Goal: Task Accomplishment & Management: Use online tool/utility

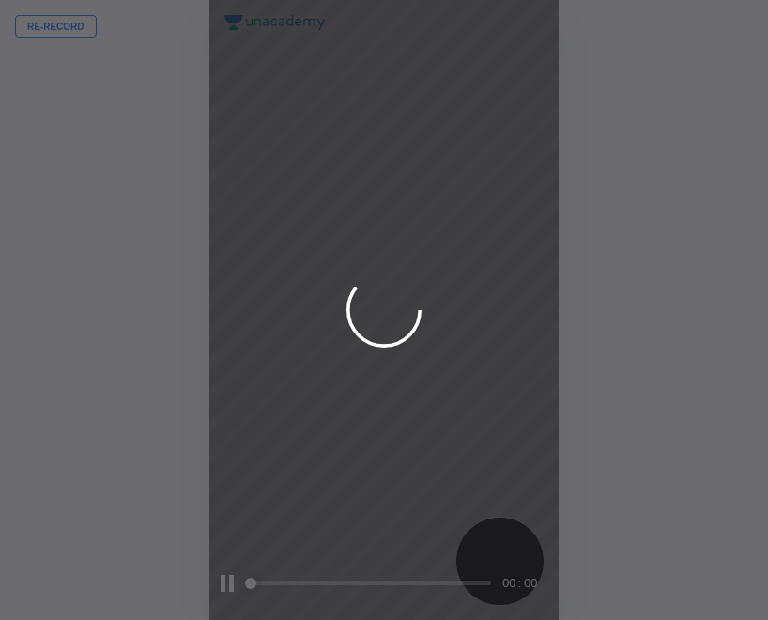
scroll to position [620, 467]
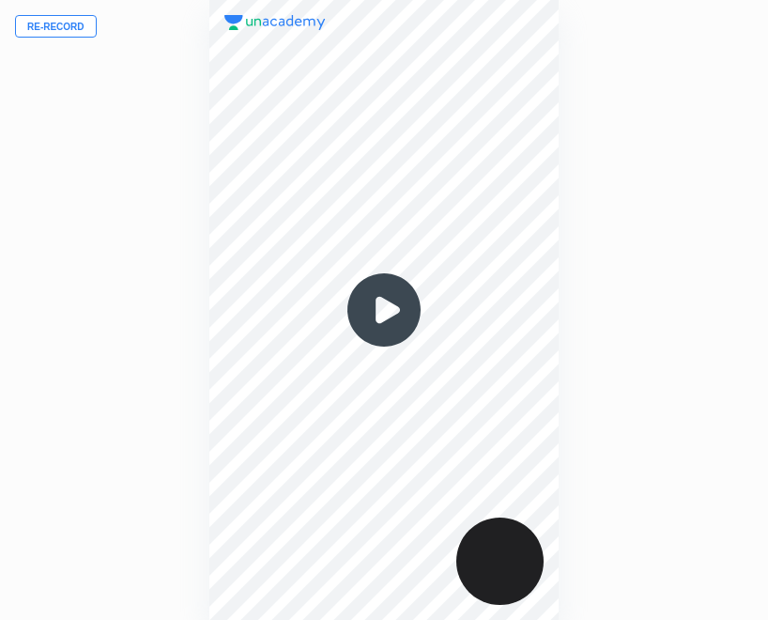
click at [382, 307] on img at bounding box center [384, 310] width 90 height 90
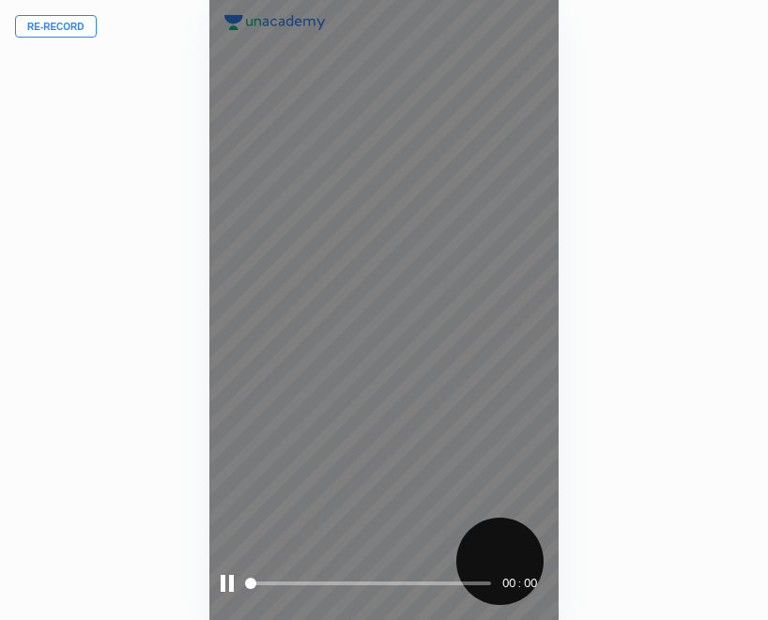
click at [221, 575] on div at bounding box center [227, 582] width 13 height 17
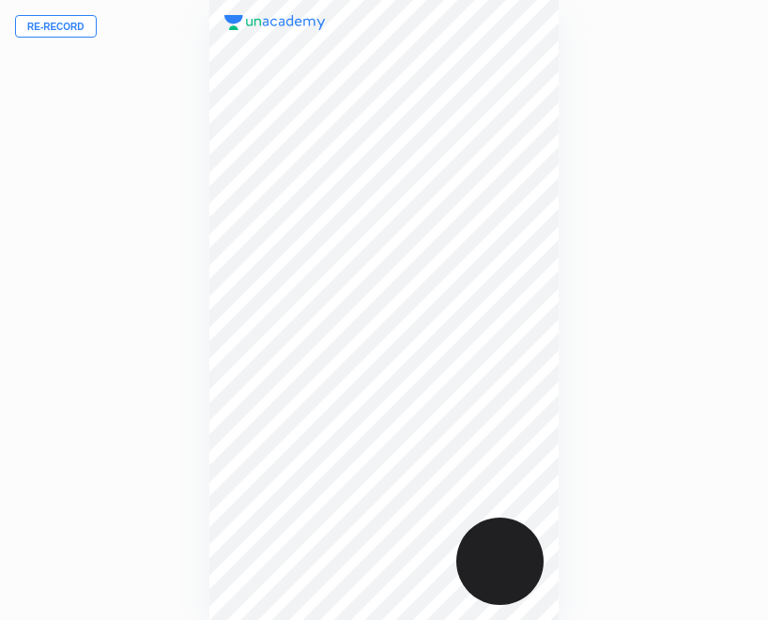
click at [63, 24] on button "Re-record" at bounding box center [56, 26] width 82 height 23
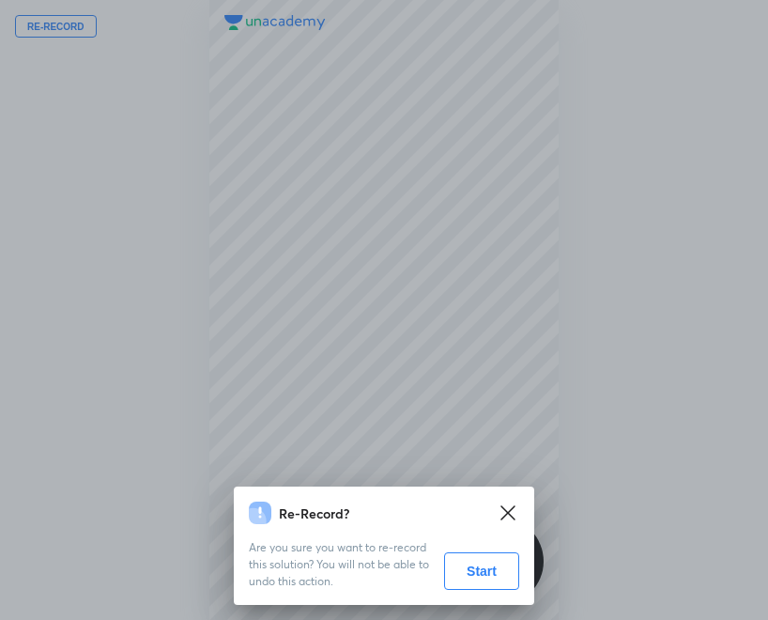
click at [478, 574] on button "Start" at bounding box center [481, 571] width 75 height 38
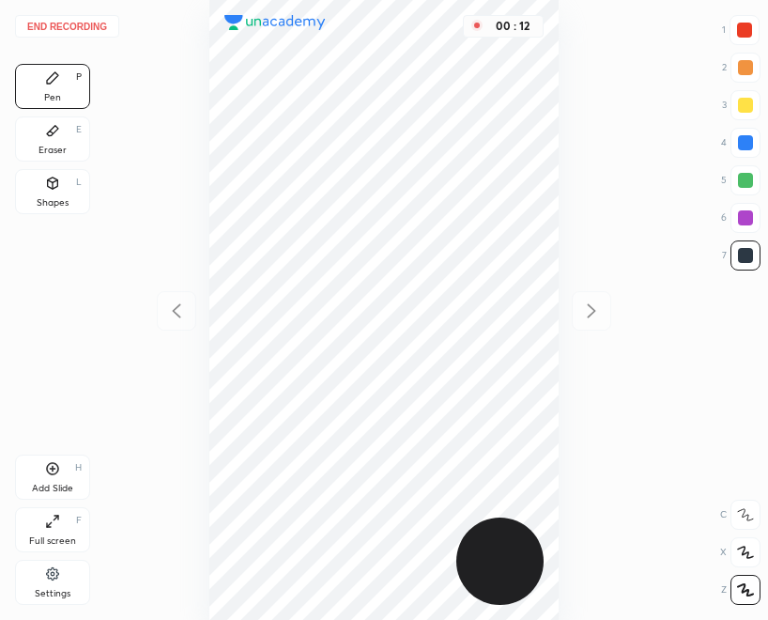
click at [58, 23] on button "End recording" at bounding box center [67, 26] width 104 height 23
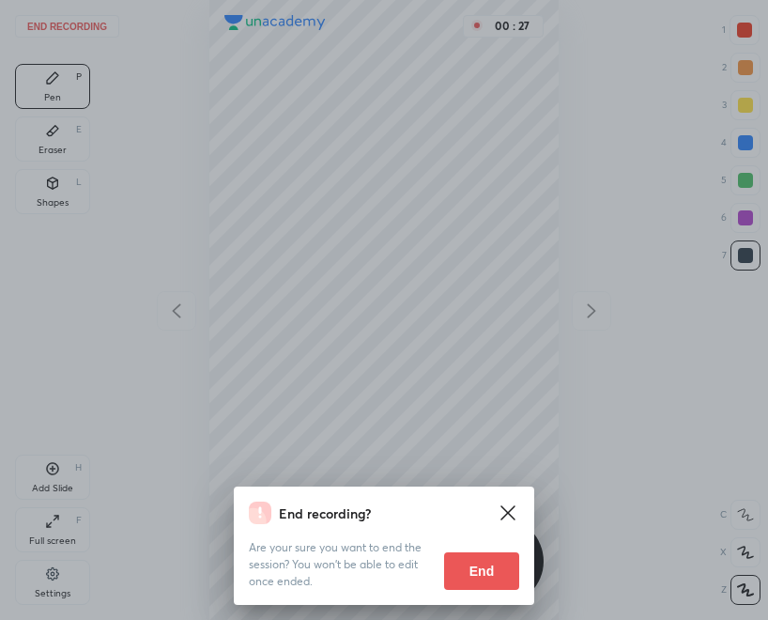
click at [527, 438] on div "End recording? Are your sure you want to end the session? You won’t be able to …" at bounding box center [384, 310] width 768 height 620
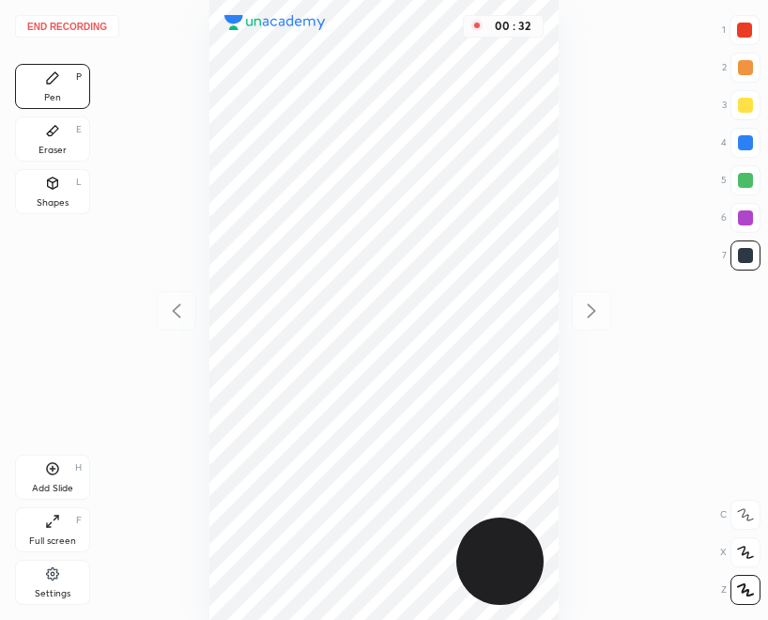
click at [80, 26] on button "End recording" at bounding box center [67, 26] width 104 height 23
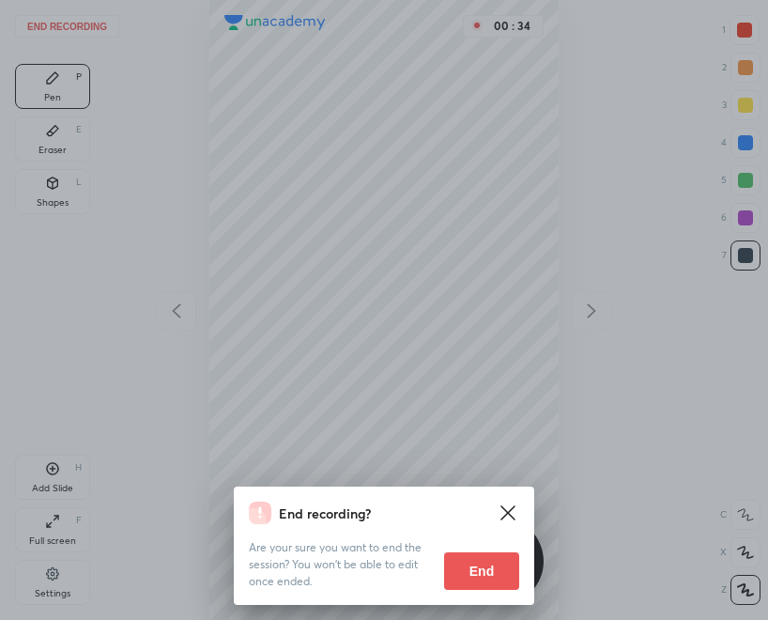
click at [493, 568] on button "End" at bounding box center [481, 571] width 75 height 38
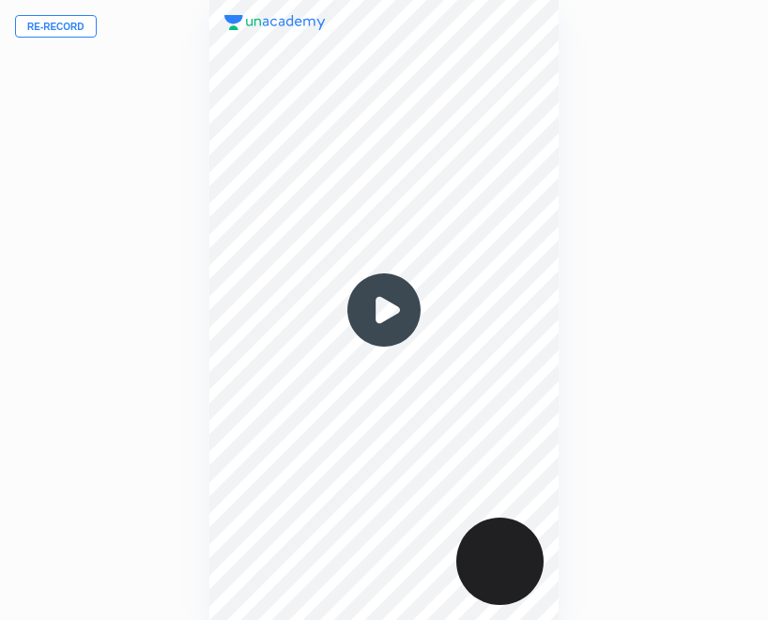
click at [382, 311] on img at bounding box center [384, 310] width 90 height 90
click at [387, 308] on img at bounding box center [384, 310] width 90 height 90
click at [383, 310] on img at bounding box center [384, 310] width 90 height 90
click at [380, 313] on img at bounding box center [384, 310] width 90 height 90
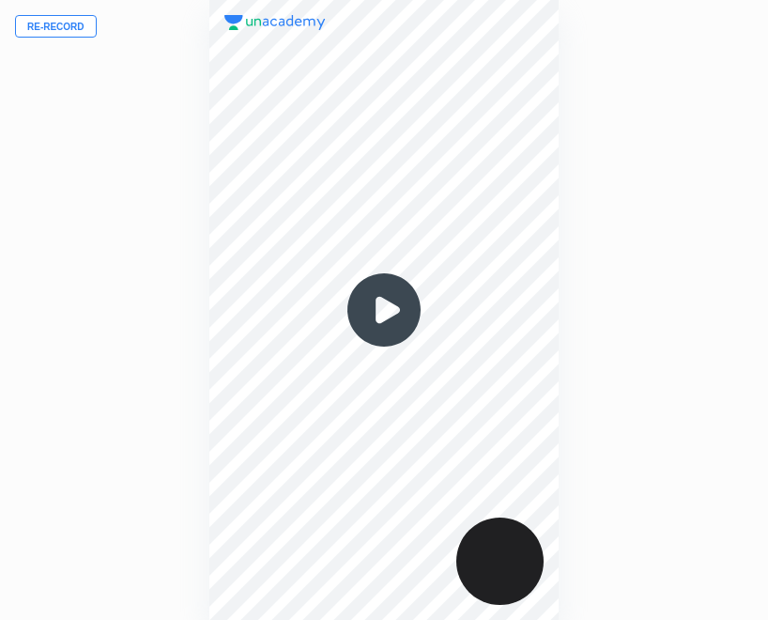
click at [380, 314] on img at bounding box center [384, 310] width 90 height 90
click at [379, 308] on img at bounding box center [384, 310] width 90 height 90
click at [64, 23] on button "Re-record" at bounding box center [56, 26] width 82 height 23
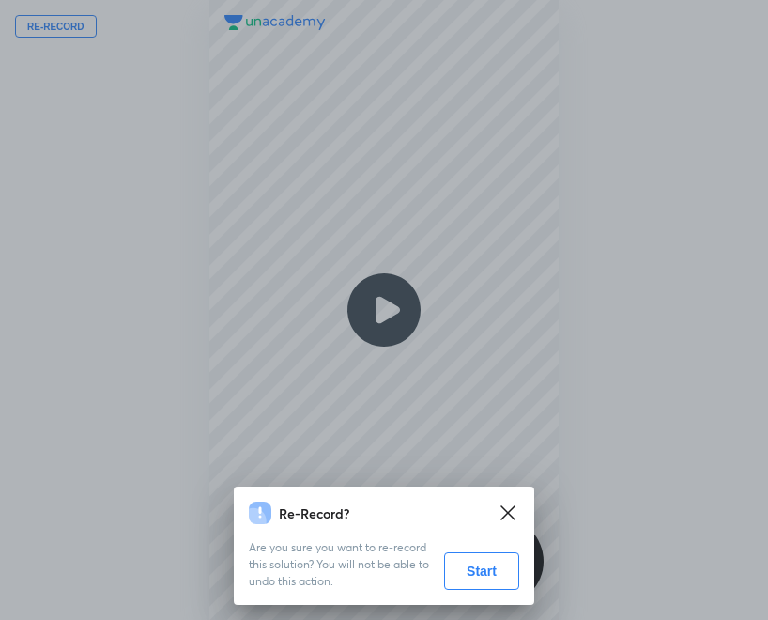
click at [480, 565] on button "Start" at bounding box center [481, 571] width 75 height 38
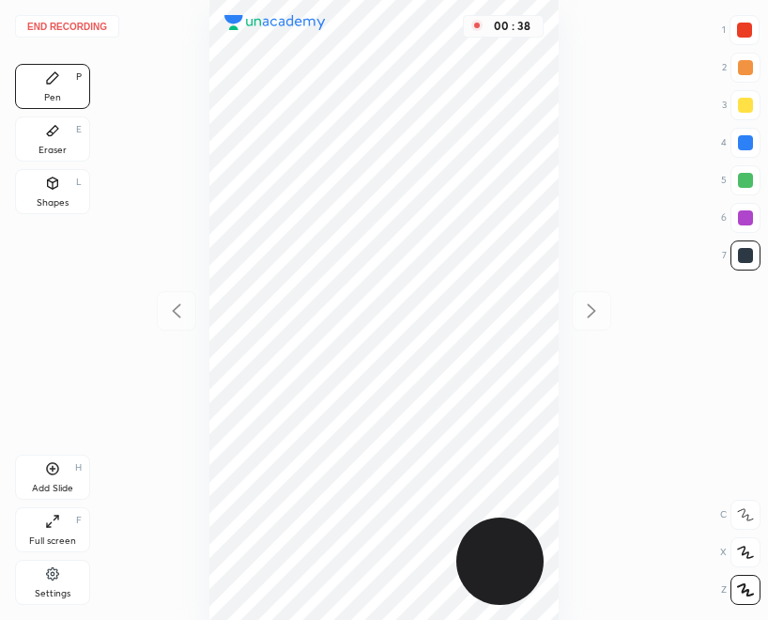
click at [54, 28] on button "End recording" at bounding box center [67, 26] width 104 height 23
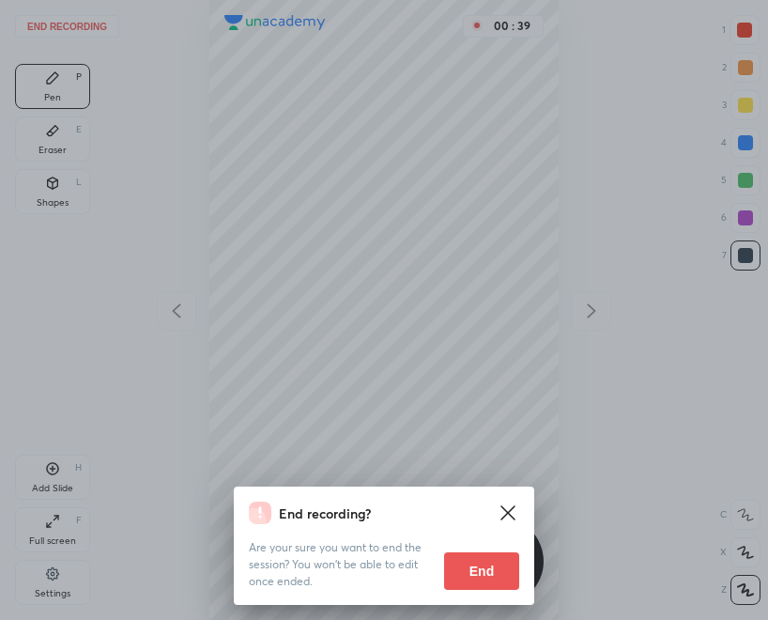
click at [488, 564] on button "End" at bounding box center [481, 571] width 75 height 38
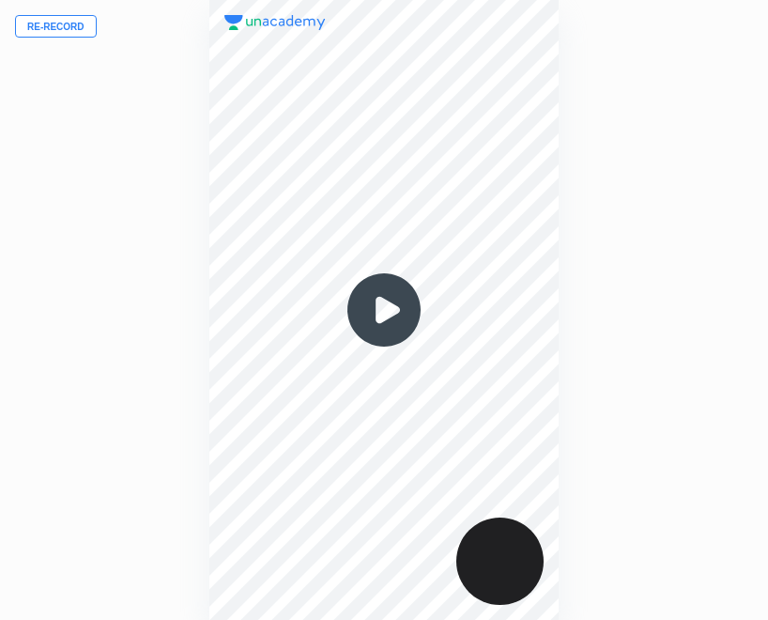
click at [387, 314] on img at bounding box center [384, 310] width 90 height 90
click at [385, 304] on img at bounding box center [384, 310] width 90 height 90
click at [389, 316] on img at bounding box center [384, 310] width 90 height 90
click at [391, 323] on img at bounding box center [384, 310] width 90 height 90
click at [455, 519] on div at bounding box center [383, 310] width 348 height 620
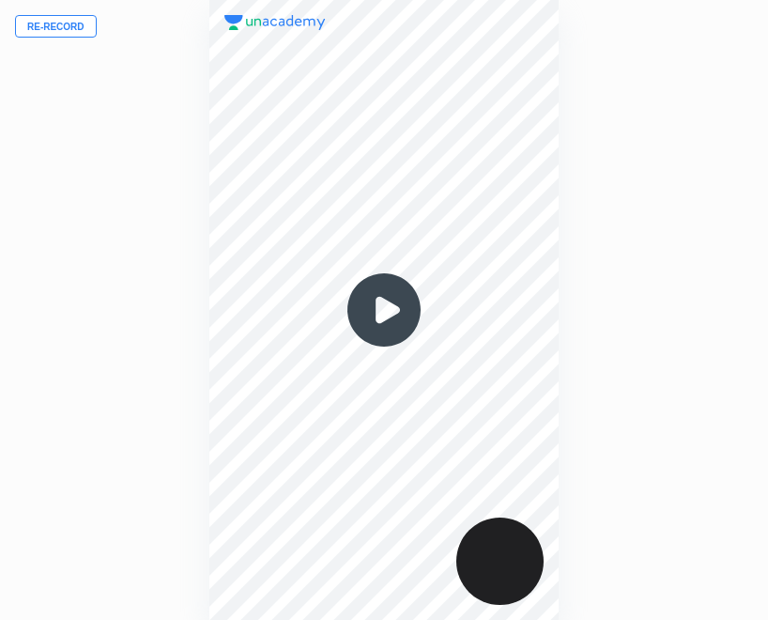
click at [501, 549] on div at bounding box center [383, 310] width 348 height 620
click at [503, 557] on div at bounding box center [383, 310] width 348 height 620
click at [422, 427] on div at bounding box center [383, 310] width 348 height 620
click at [422, 439] on div at bounding box center [383, 310] width 348 height 620
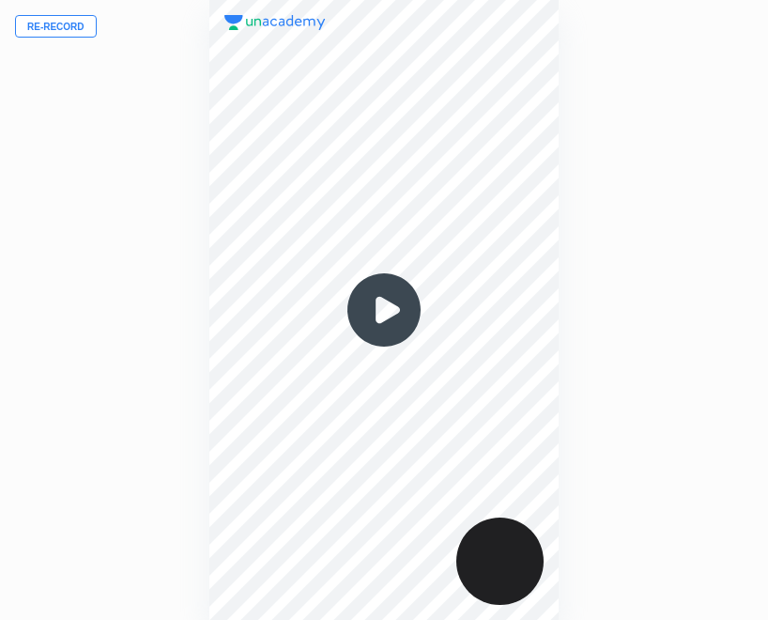
click at [422, 437] on div at bounding box center [383, 310] width 348 height 620
click at [42, 22] on button "Re-record" at bounding box center [56, 26] width 82 height 23
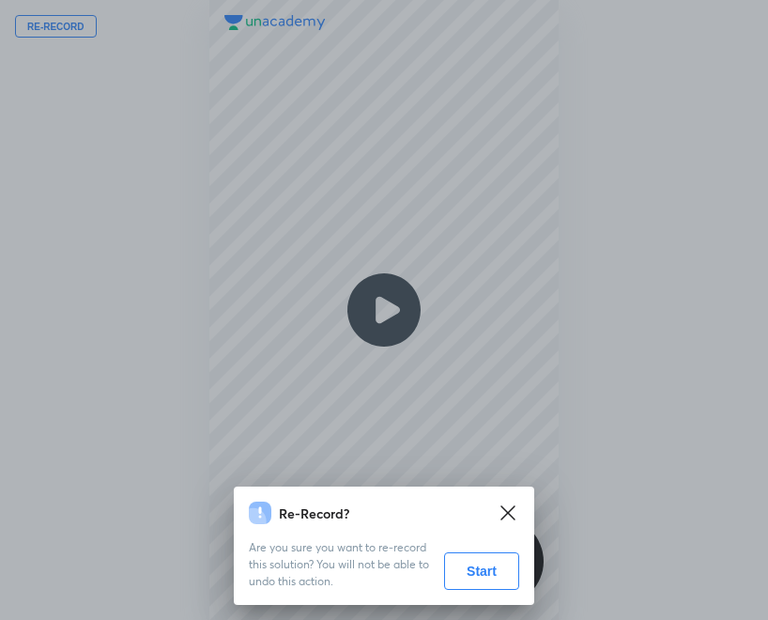
click at [477, 572] on button "Start" at bounding box center [481, 571] width 75 height 38
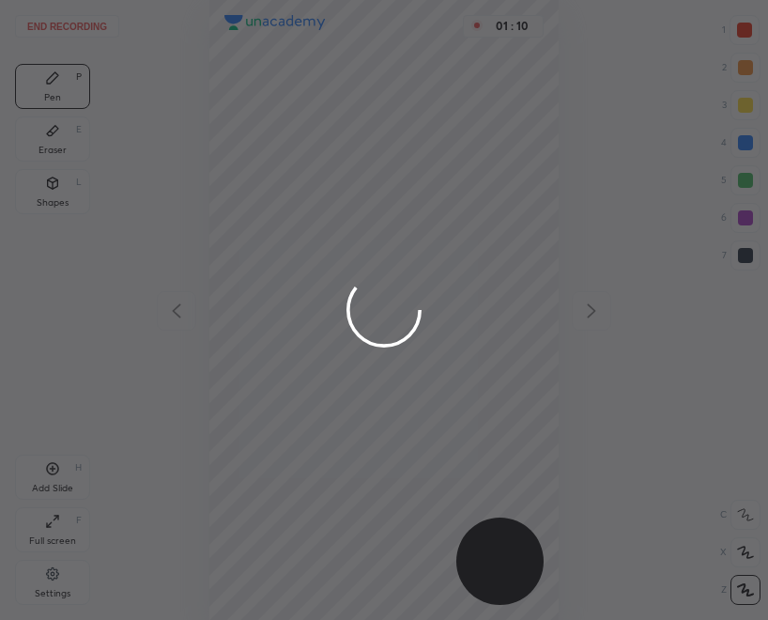
click at [544, 153] on div at bounding box center [384, 310] width 768 height 620
